Goal: Transaction & Acquisition: Purchase product/service

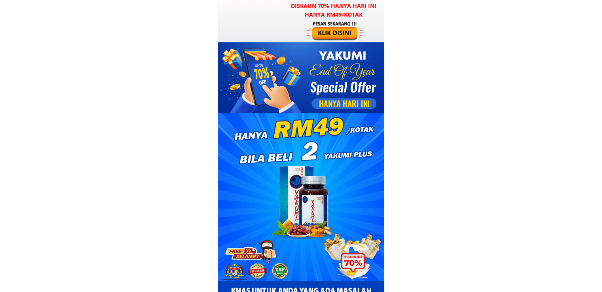
type input "Suriani bt Harun"
type input "0148496860"
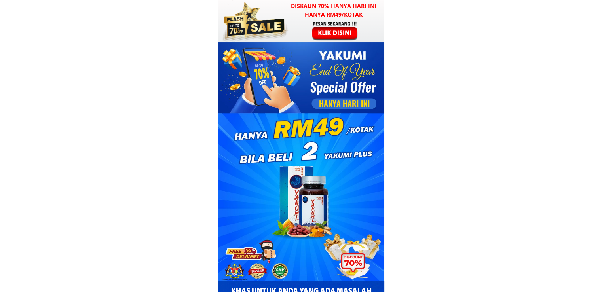
click at [335, 23] on div at bounding box center [335, 31] width 61 height 20
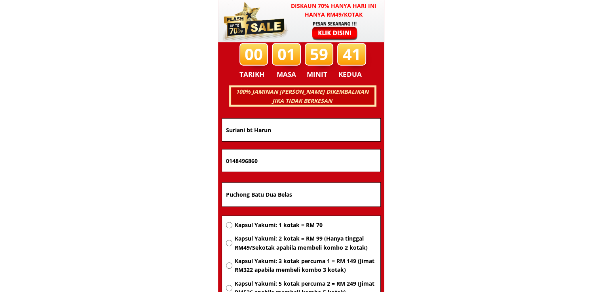
scroll to position [5072, 0]
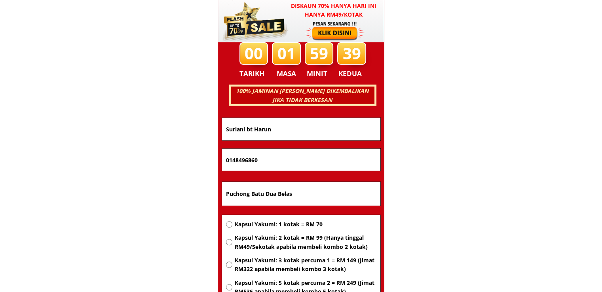
drag, startPoint x: 239, startPoint y: 186, endPoint x: 315, endPoint y: 195, distance: 76.1
click at [315, 195] on input "Puchong Batu Dua Belas" at bounding box center [301, 194] width 154 height 24
paste input "No 5 jln SS 3/43 [GEOGRAPHIC_DATA] p. JAYA 47300"
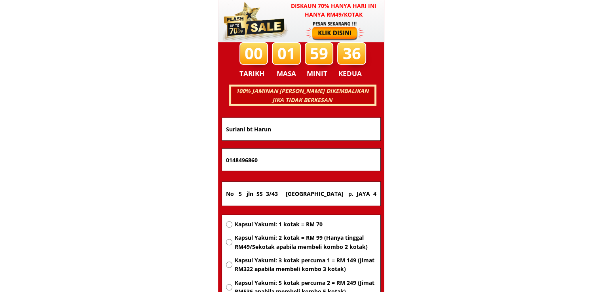
type input "No 5 jln SS 3/43 [GEOGRAPHIC_DATA] p. JAYA 47300"
click at [301, 223] on span "Kapsul Yakumi: 1 kotak = RM 70" at bounding box center [305, 224] width 142 height 9
radio input "true"
drag, startPoint x: 285, startPoint y: 161, endPoint x: 141, endPoint y: 160, distance: 144.1
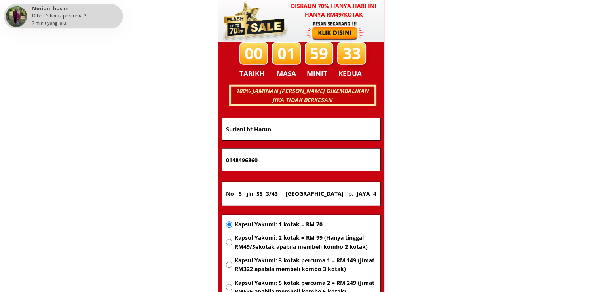
click at [276, 164] on input "0148496860" at bounding box center [301, 160] width 154 height 22
paste input "[PHONE_NUMBER]"
click at [238, 158] on input "013-207 5300" at bounding box center [301, 160] width 154 height 22
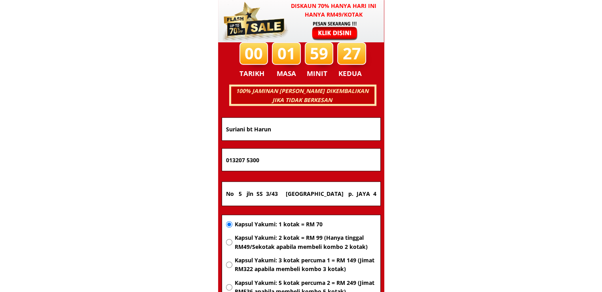
click at [247, 160] on input "013207 5300" at bounding box center [301, 160] width 154 height 22
type input "0132075300"
drag, startPoint x: 299, startPoint y: 118, endPoint x: 137, endPoint y: 123, distance: 161.6
paste input "[PERSON_NAME]"
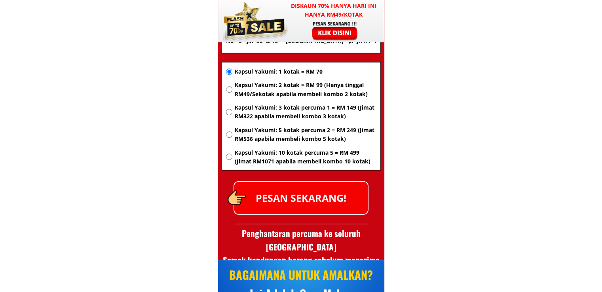
scroll to position [5231, 0]
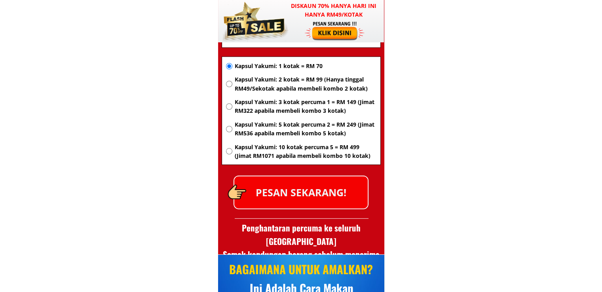
type input "[PERSON_NAME]"
click at [317, 185] on p "PESAN SEKARANG!" at bounding box center [300, 193] width 133 height 32
